Goal: Task Accomplishment & Management: Use online tool/utility

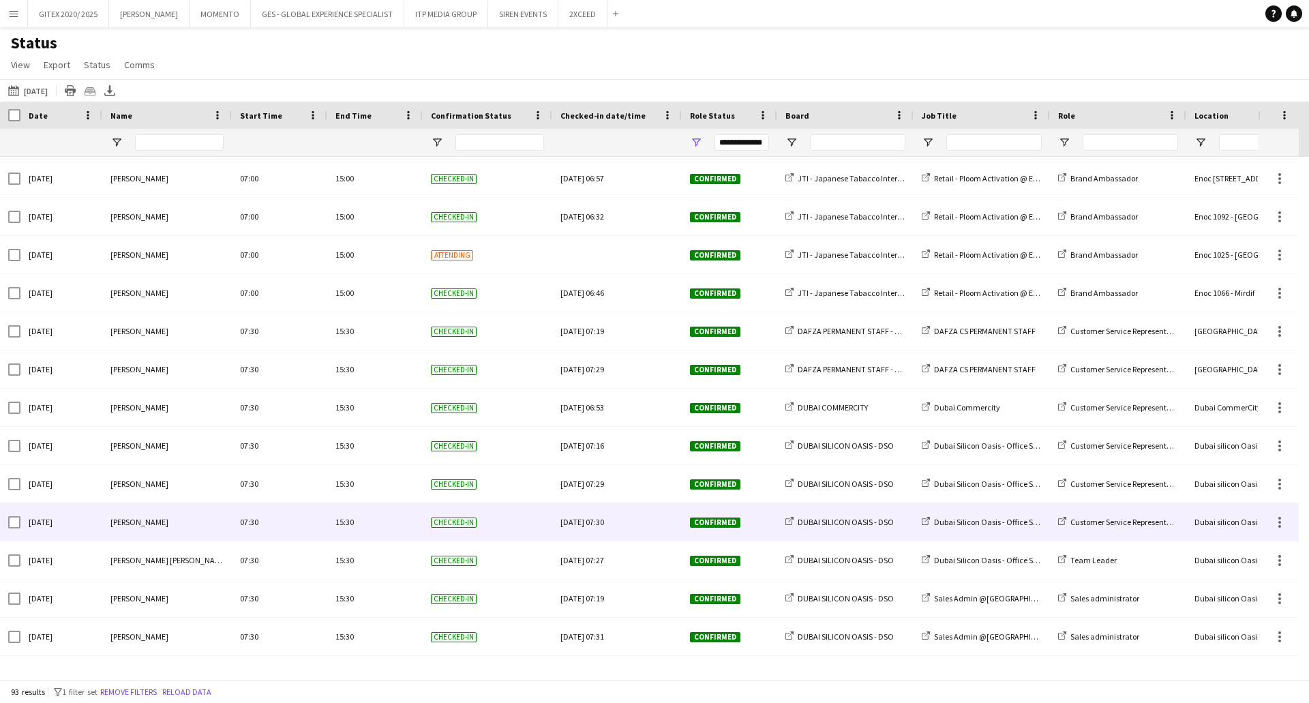
scroll to position [136, 0]
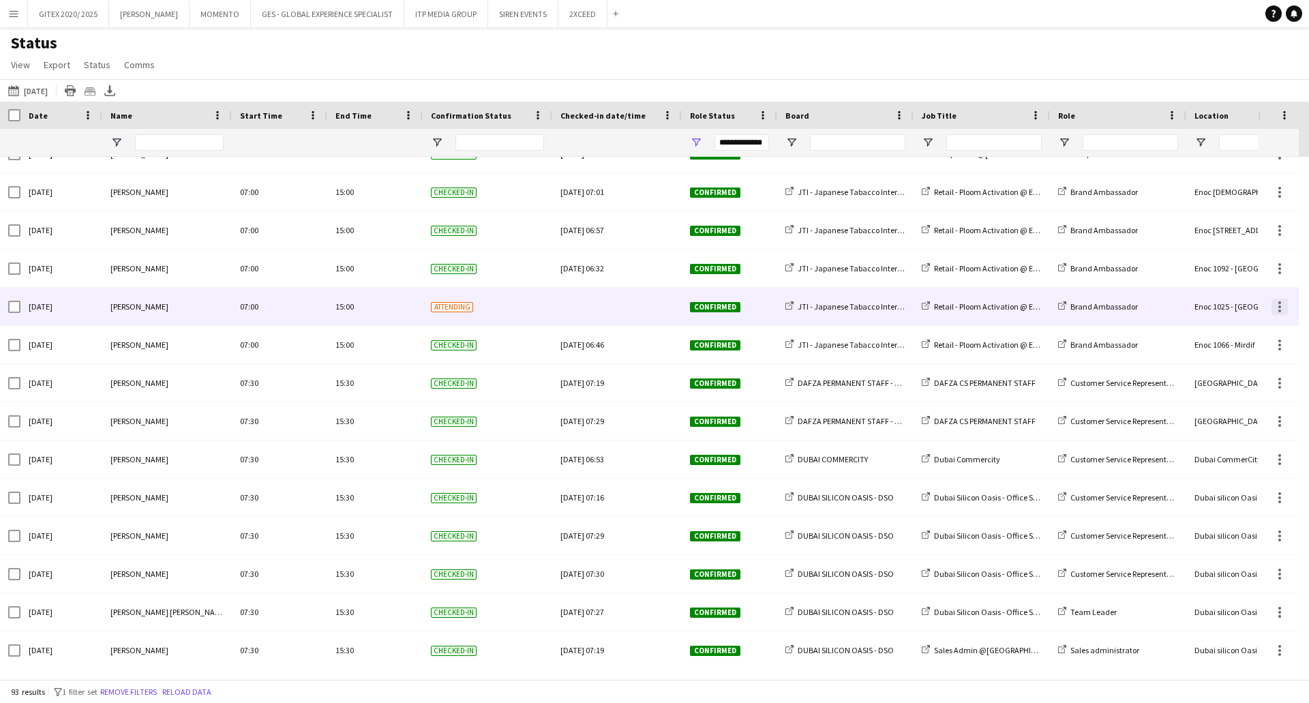
click at [1284, 303] on div at bounding box center [1279, 307] width 16 height 16
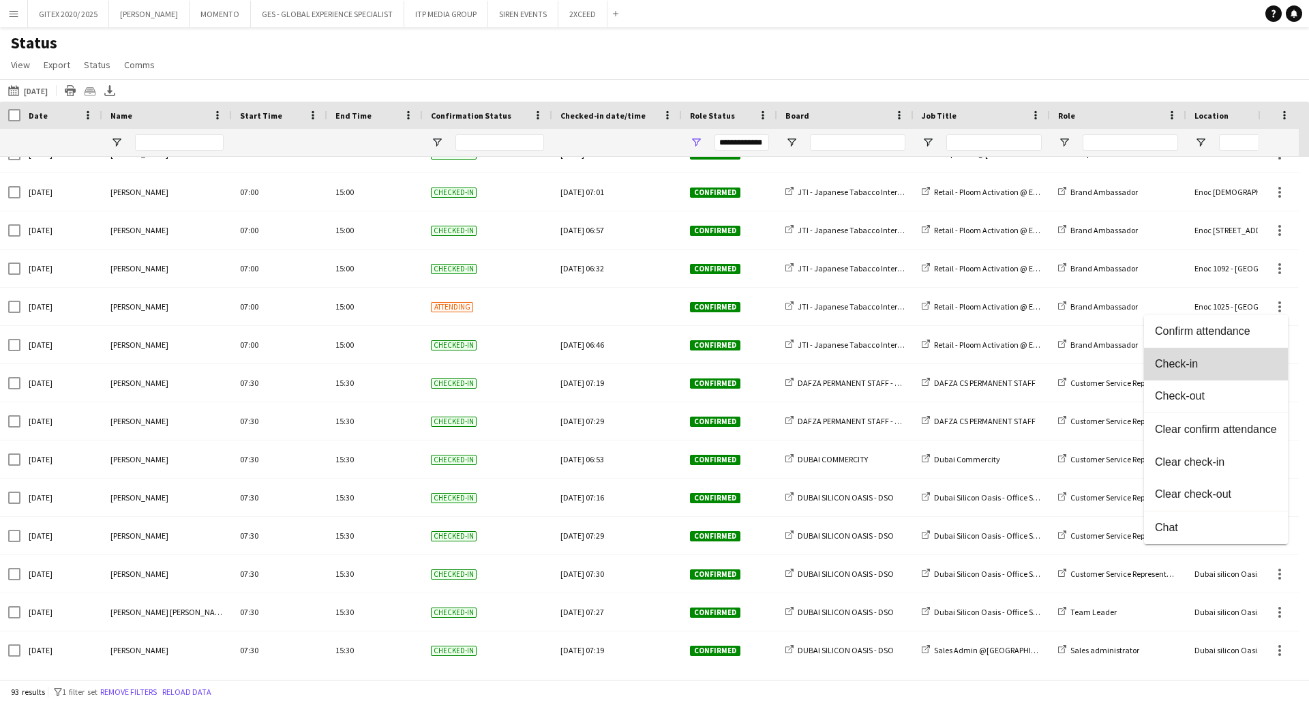
click at [1191, 361] on span "Check-in" at bounding box center [1216, 364] width 122 height 12
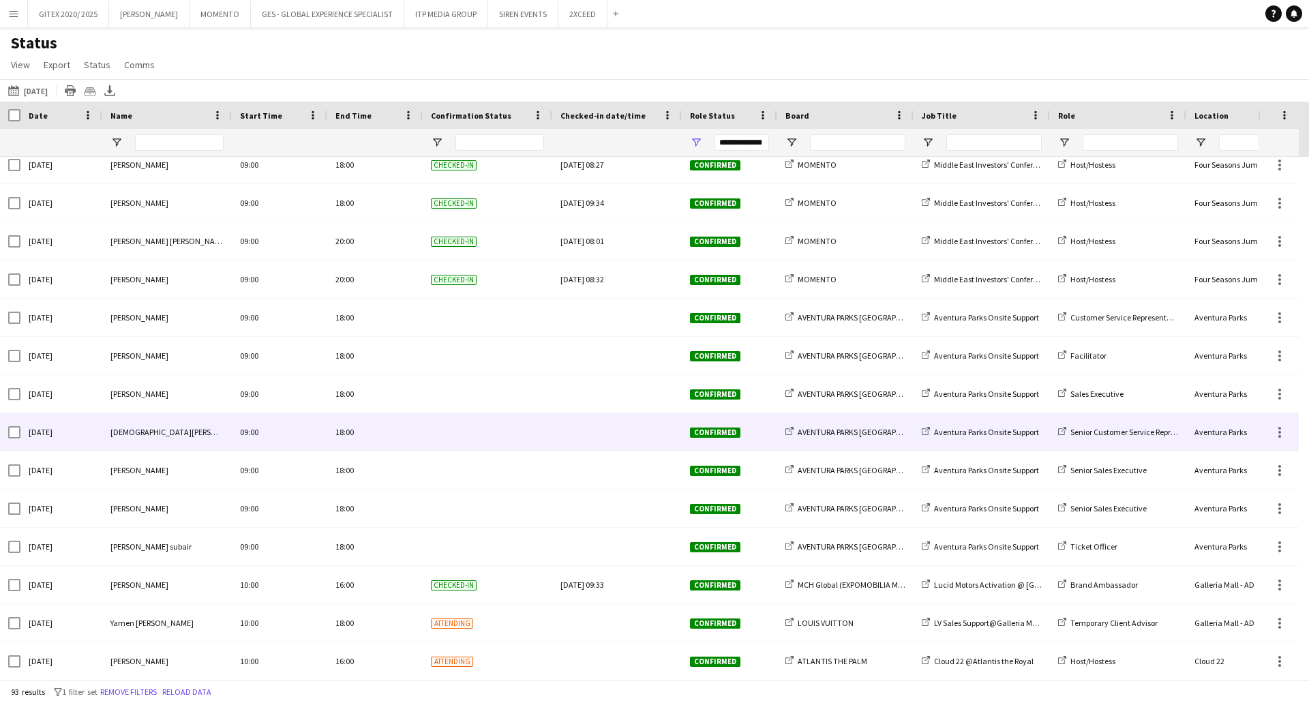
scroll to position [1227, 0]
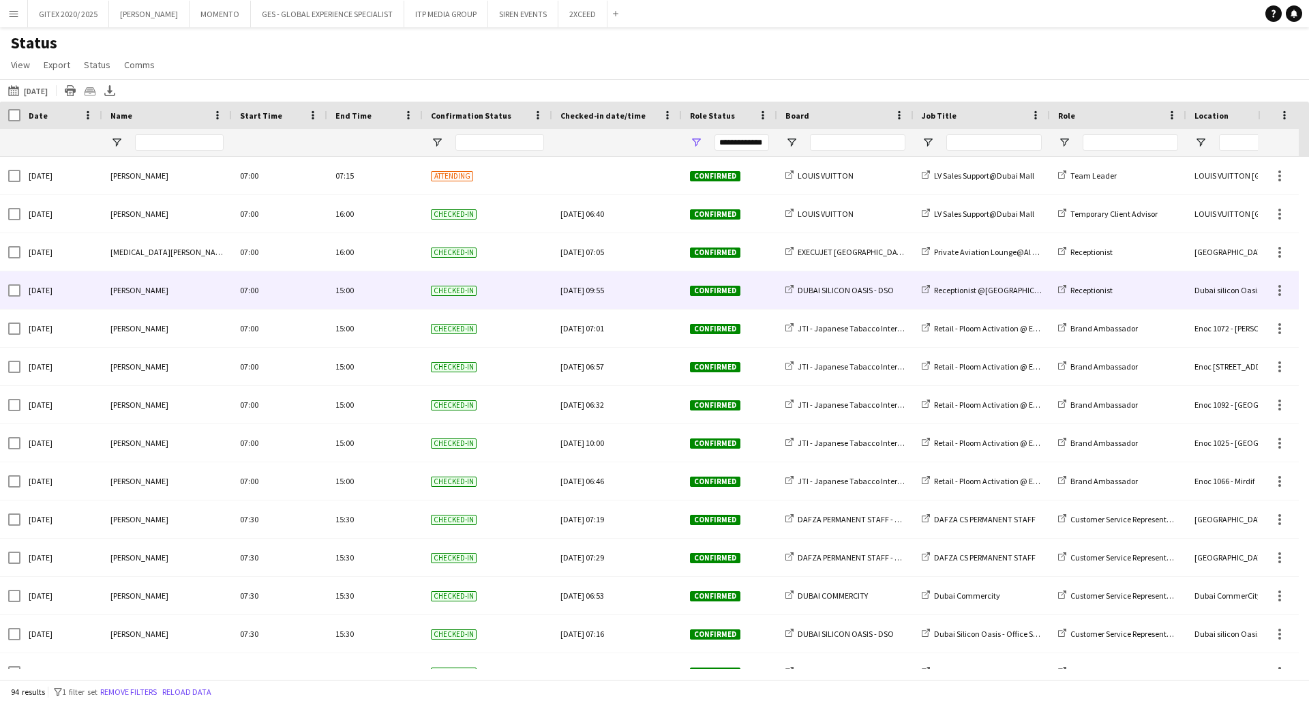
scroll to position [614, 0]
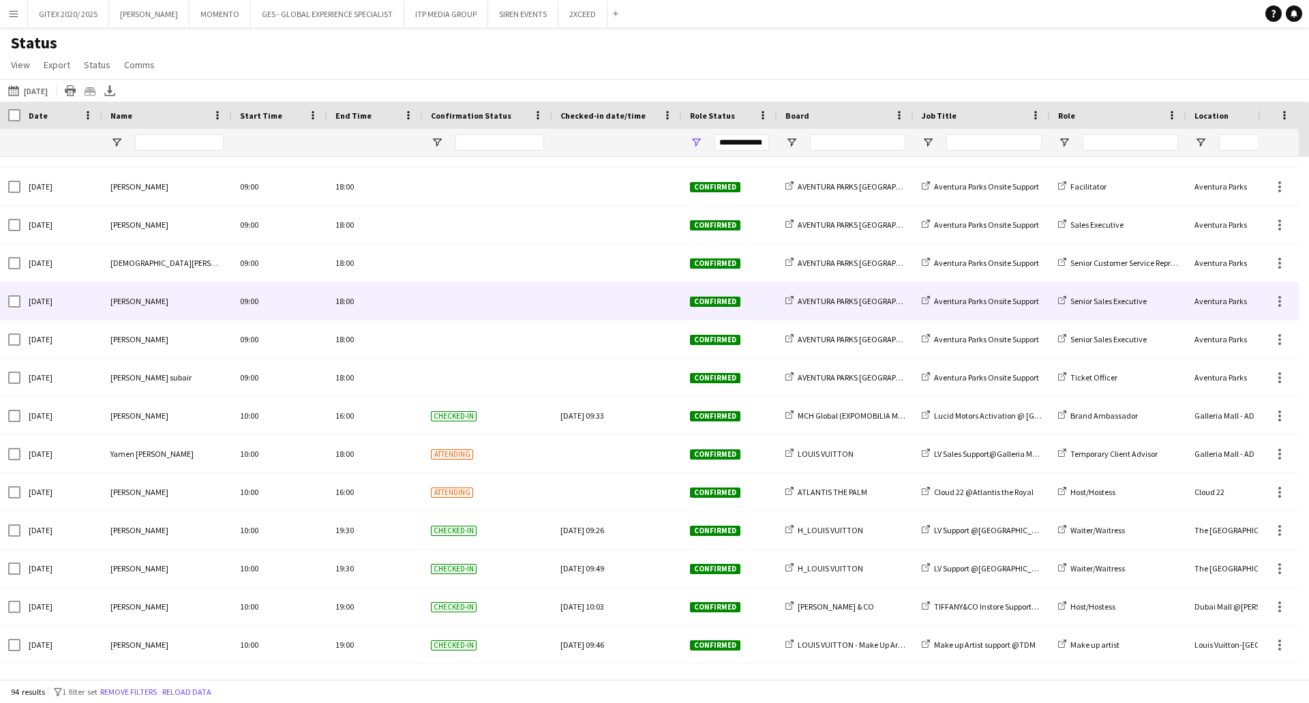
scroll to position [1363, 0]
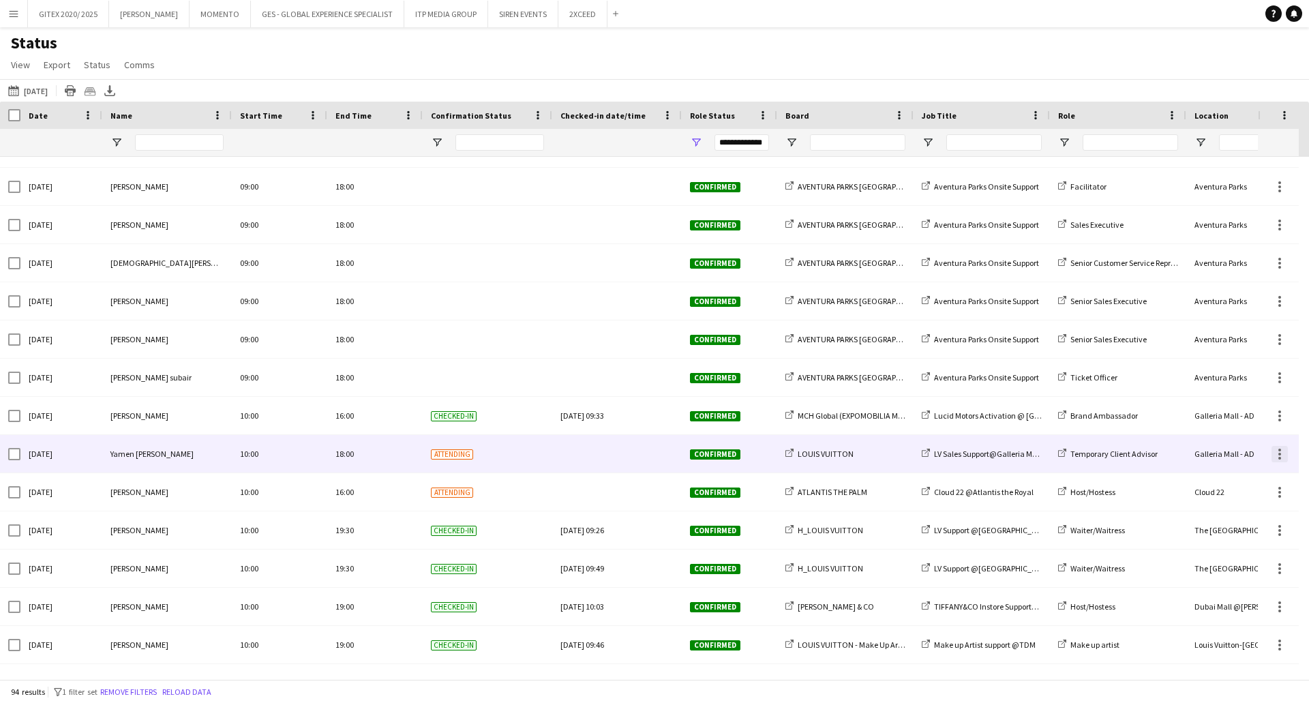
click at [1283, 456] on div at bounding box center [1279, 454] width 16 height 16
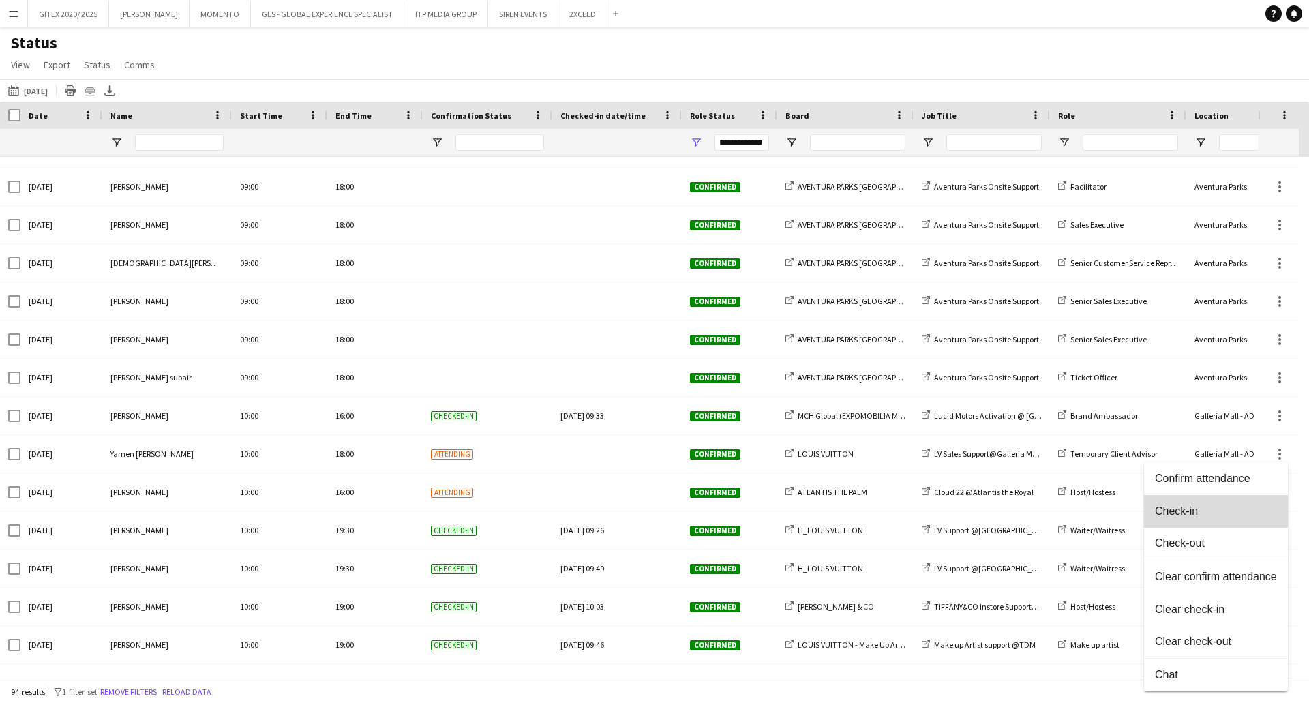
click at [1194, 507] on span "Check-in" at bounding box center [1216, 511] width 122 height 12
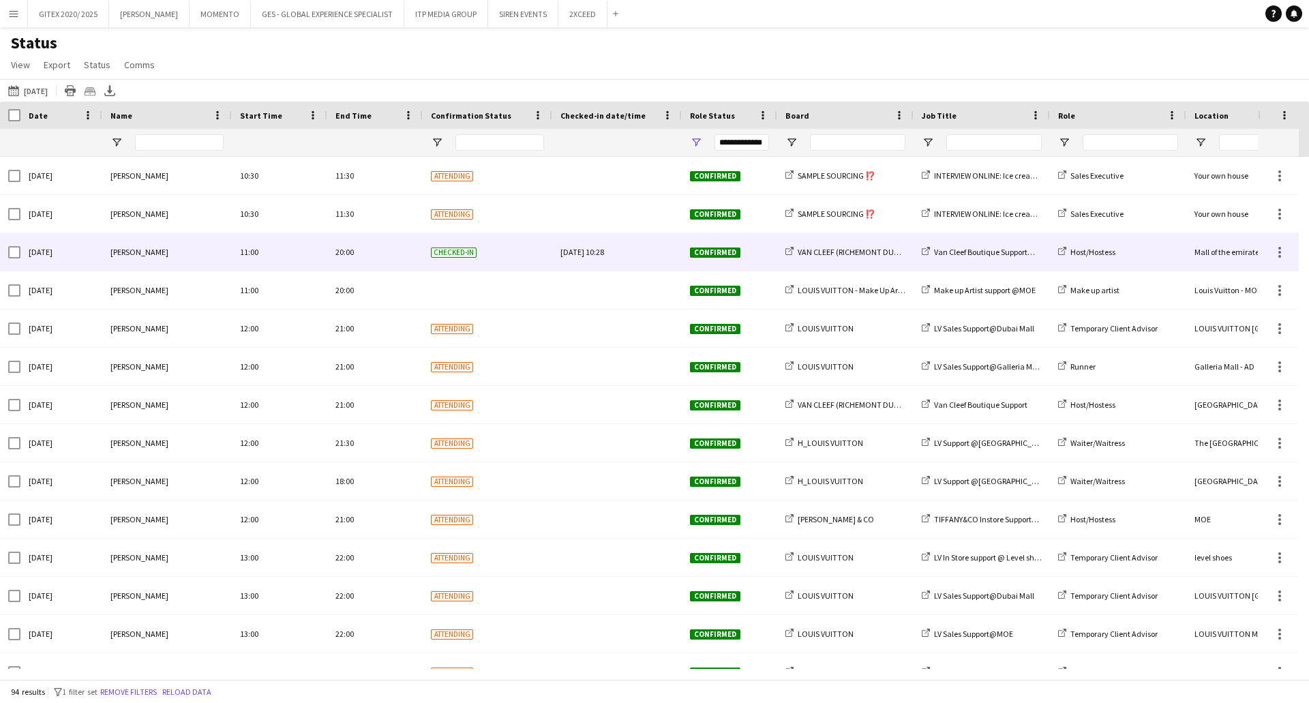
scroll to position [2045, 0]
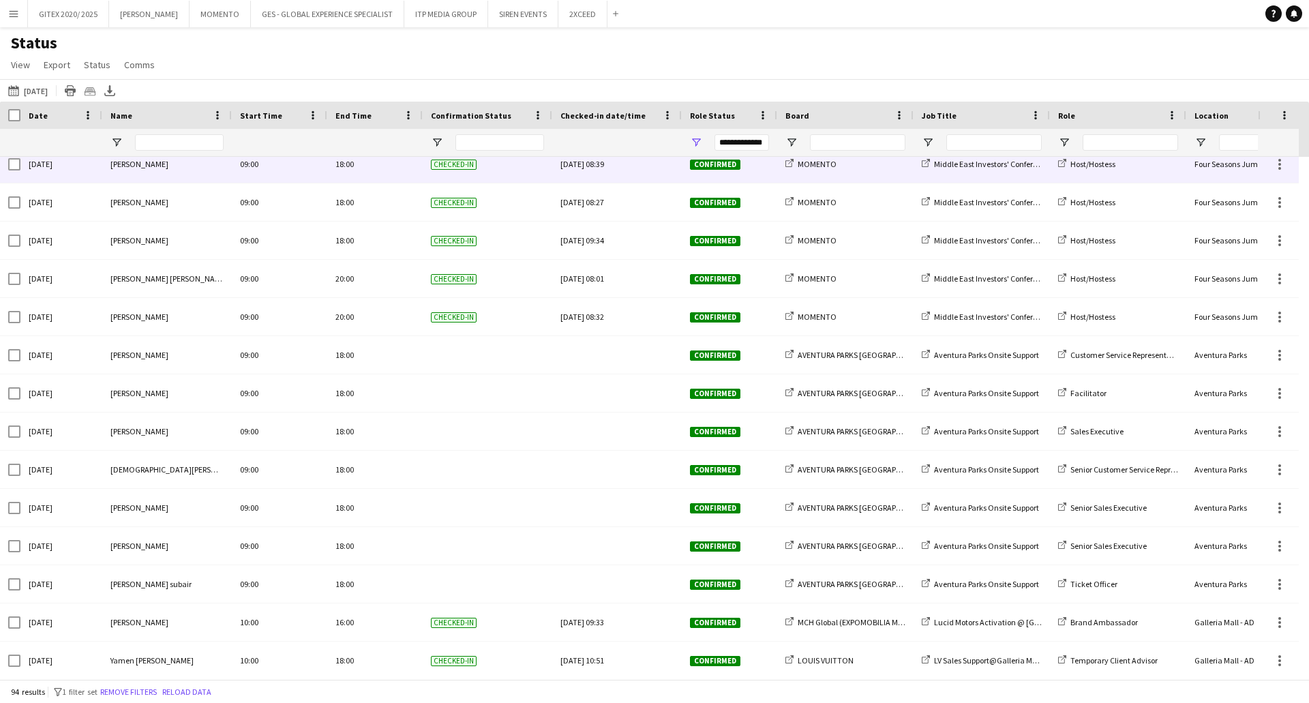
scroll to position [1159, 0]
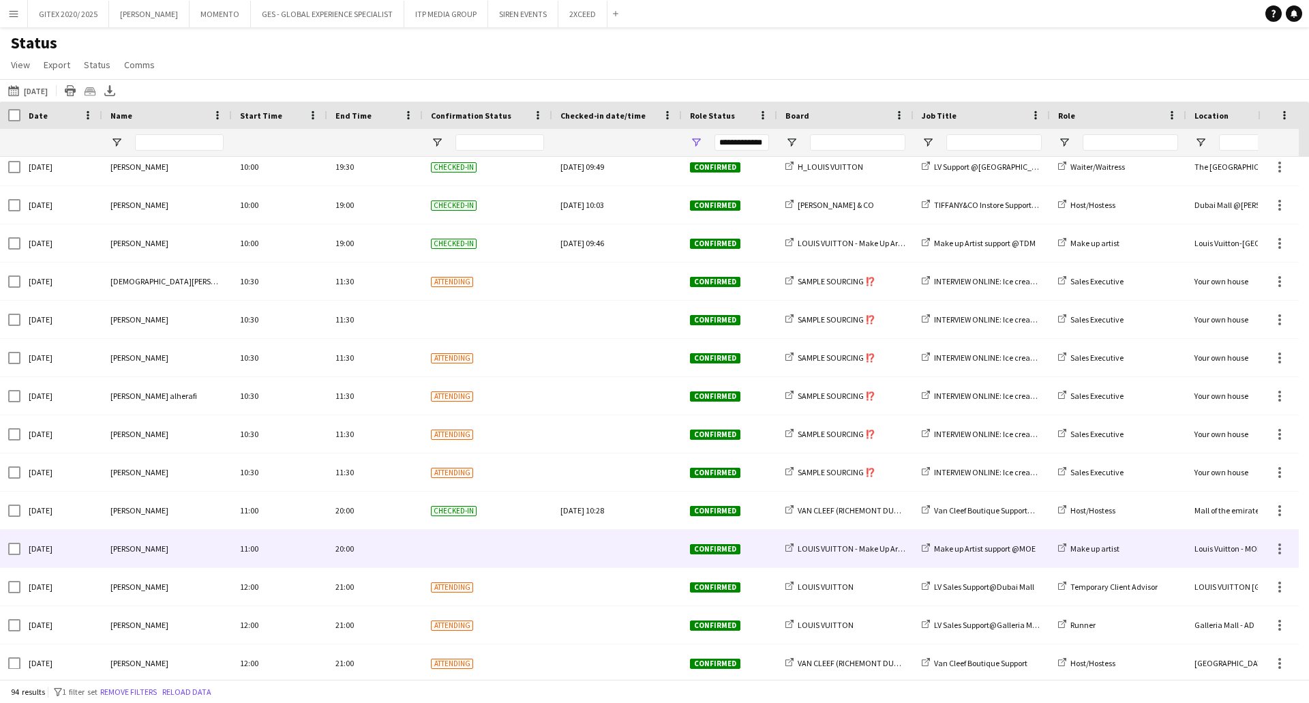
scroll to position [1909, 0]
